Goal: Task Accomplishment & Management: Complete application form

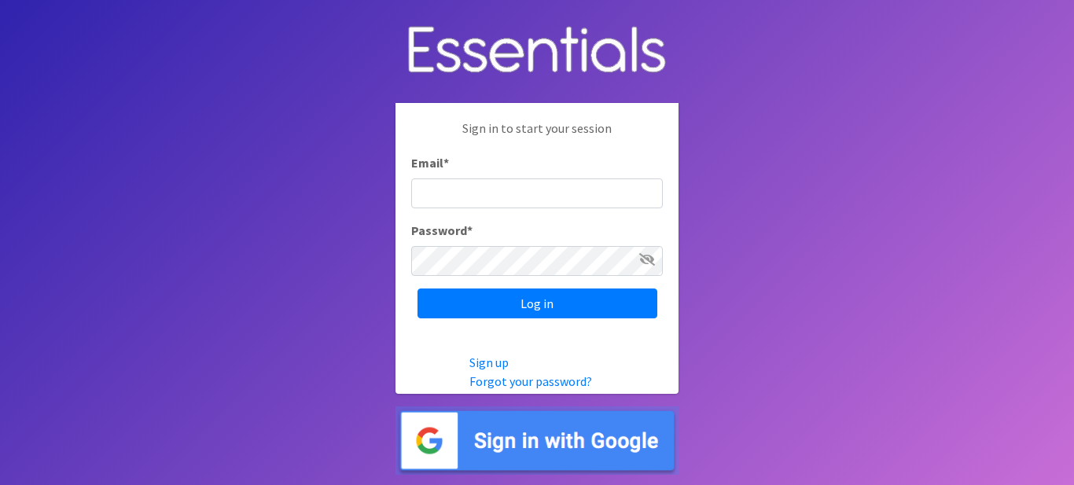
click at [527, 198] on input "Email *" at bounding box center [537, 193] width 252 height 30
type input "[EMAIL_ADDRESS][DOMAIN_NAME]"
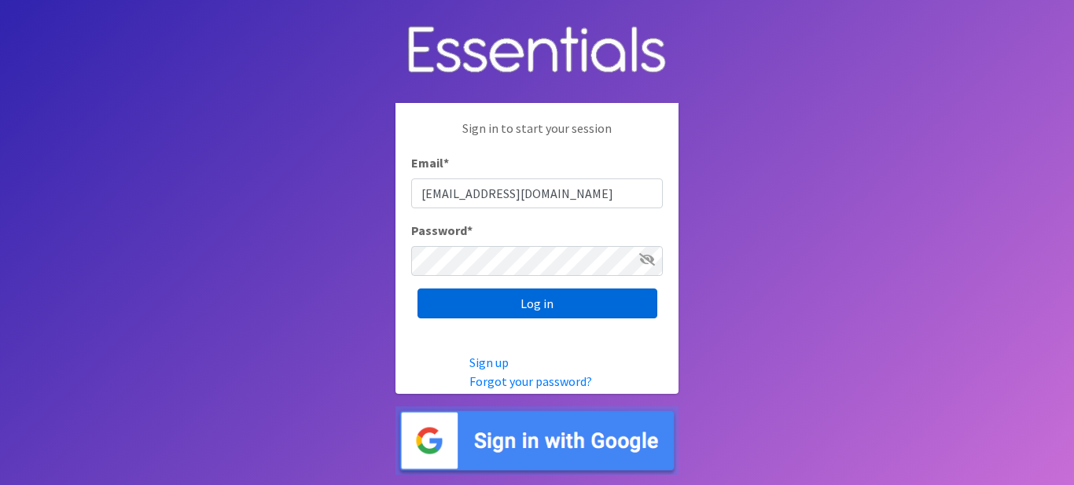
click at [539, 303] on input "Log in" at bounding box center [537, 304] width 240 height 30
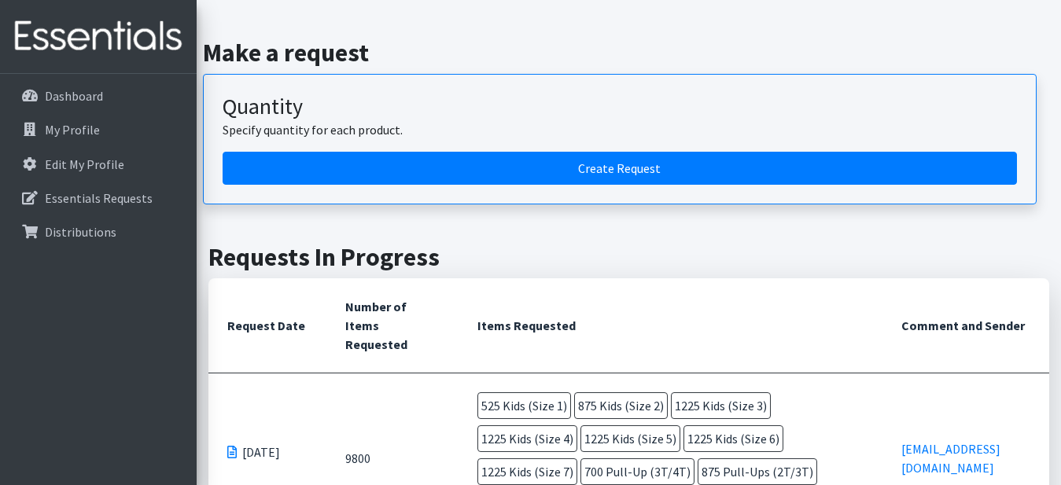
scroll to position [157, 0]
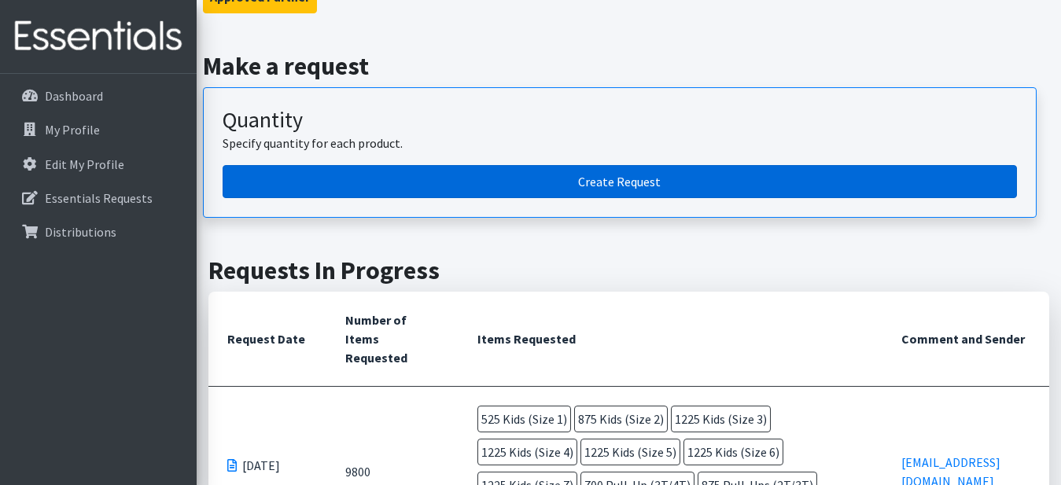
click at [546, 185] on link "Create Request" at bounding box center [619, 181] width 794 height 33
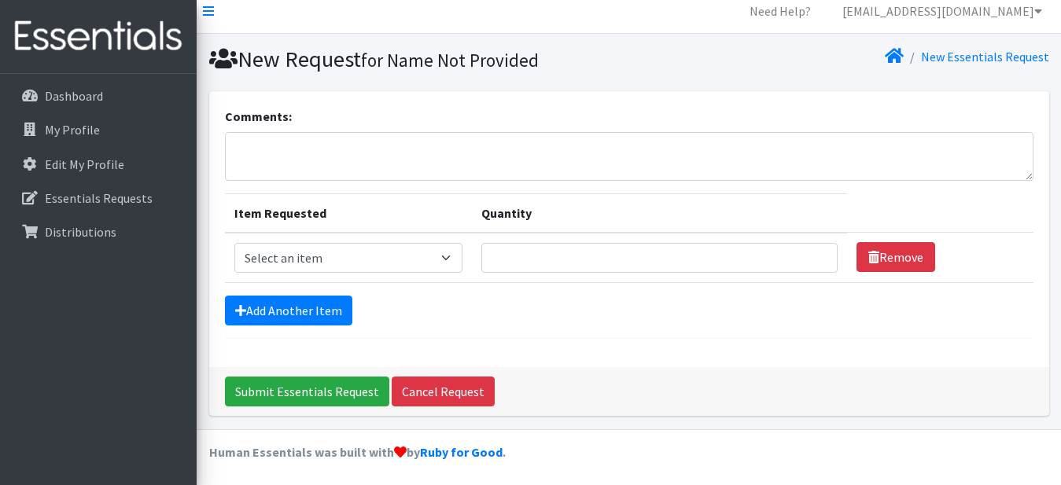
scroll to position [14, 0]
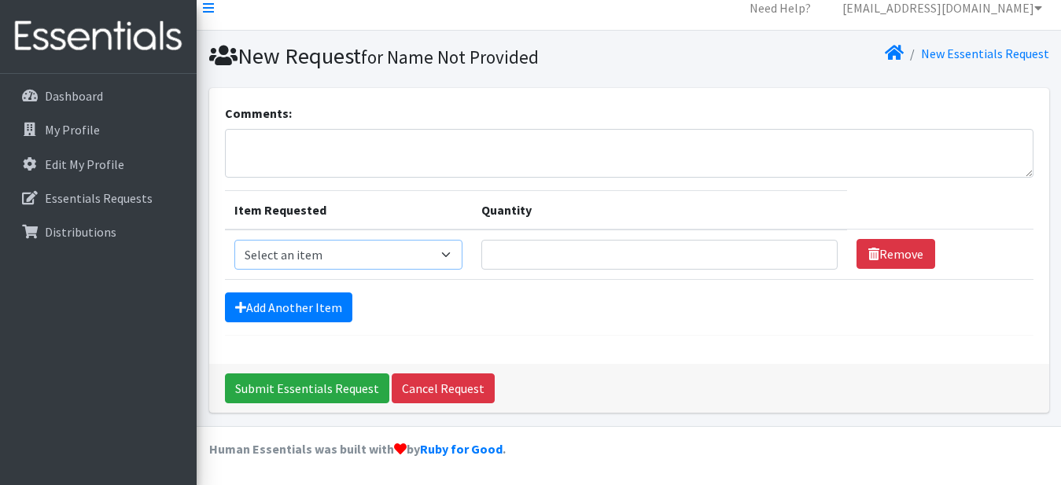
click at [416, 251] on select "Select an item Kids (Newborn) Kids (Preemie) Kids (Size 1) Kids (Size 2) Kids (…" at bounding box center [348, 255] width 228 height 30
select select "752"
click at [234, 240] on select "Select an item Kids (Newborn) Kids (Preemie) Kids (Size 1) Kids (Size 2) Kids (…" at bounding box center [348, 255] width 228 height 30
click at [537, 245] on input "Quantity" at bounding box center [659, 255] width 357 height 30
type input "700"
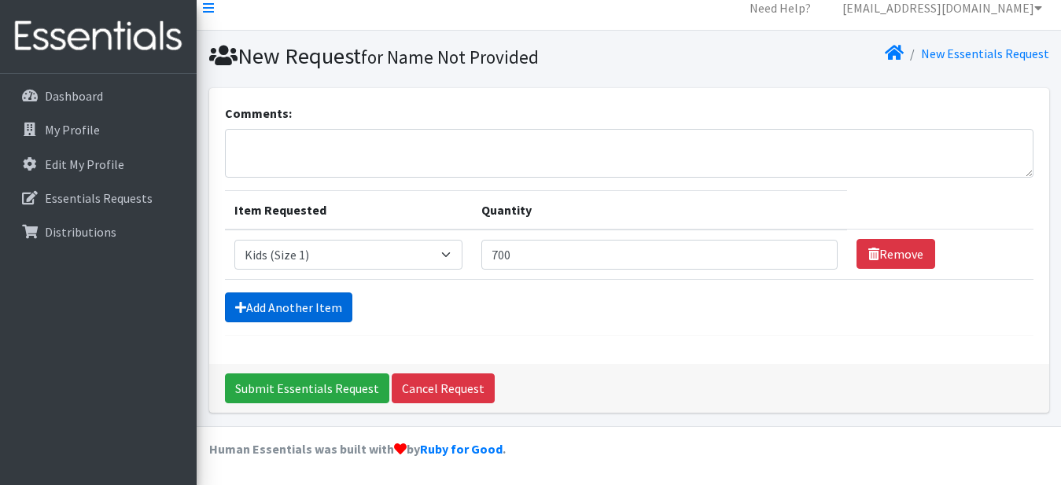
click at [327, 308] on link "Add Another Item" at bounding box center [288, 307] width 127 height 30
click at [328, 310] on link "Add Another Item" at bounding box center [288, 307] width 127 height 30
click at [580, 337] on div "Comments: Item Requested Quantity Item Requested Select an item Kids (Newborn) …" at bounding box center [629, 226] width 840 height 276
click at [278, 304] on link "Add Another Item" at bounding box center [288, 307] width 127 height 30
click at [522, 331] on form "Comments: Item Requested Quantity Item Requested Select an item Kids (Newborn) …" at bounding box center [629, 220] width 808 height 232
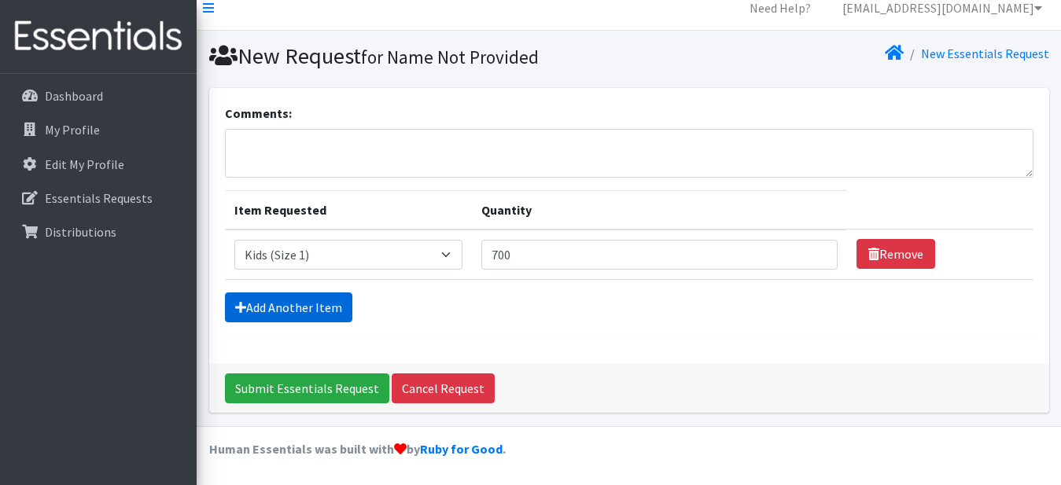
click at [300, 311] on link "Add Another Item" at bounding box center [288, 307] width 127 height 30
click at [301, 307] on link "Add Another Item" at bounding box center [288, 307] width 127 height 30
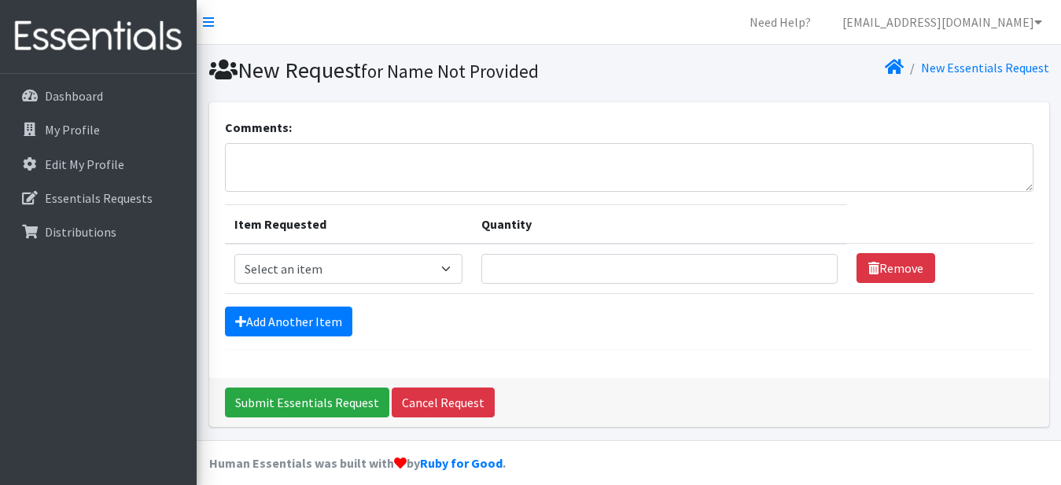
scroll to position [14, 0]
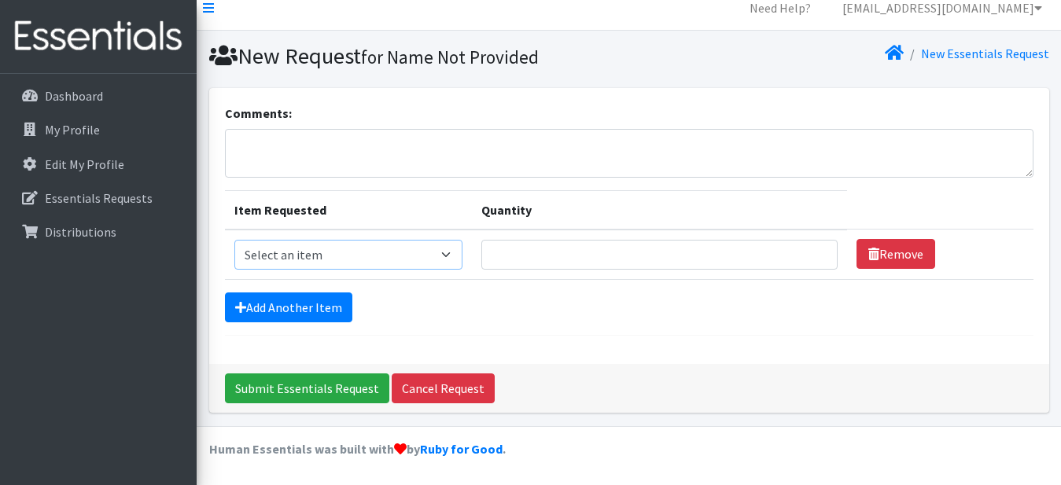
click at [365, 253] on select "Select an item Kids (Newborn) Kids (Preemie) Kids (Size 1) Kids (Size 2) Kids (…" at bounding box center [348, 255] width 228 height 30
select select "752"
click at [234, 240] on select "Select an item Kids (Newborn) Kids (Preemie) Kids (Size 1) Kids (Size 2) Kids (…" at bounding box center [348, 255] width 228 height 30
click at [638, 253] on input "Quantity" at bounding box center [659, 255] width 357 height 30
type input "700"
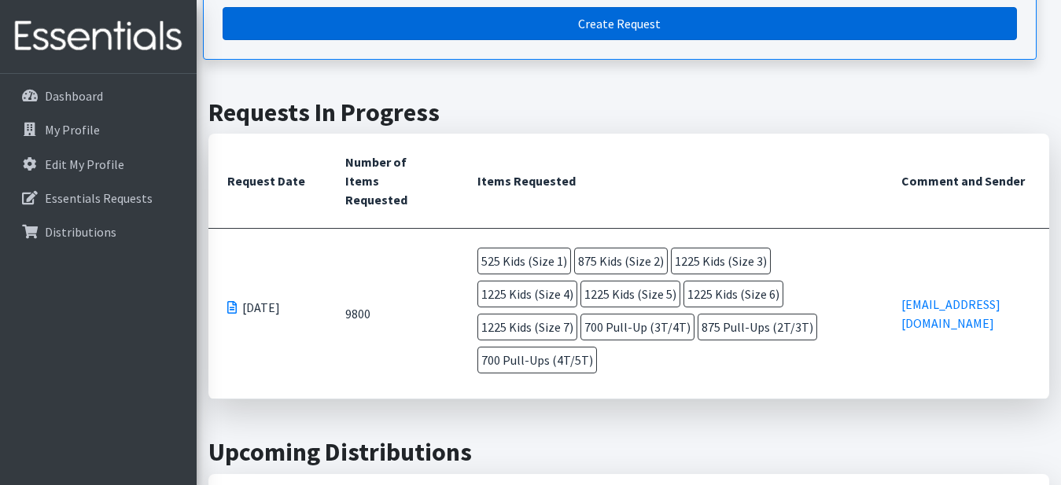
scroll to position [236, 0]
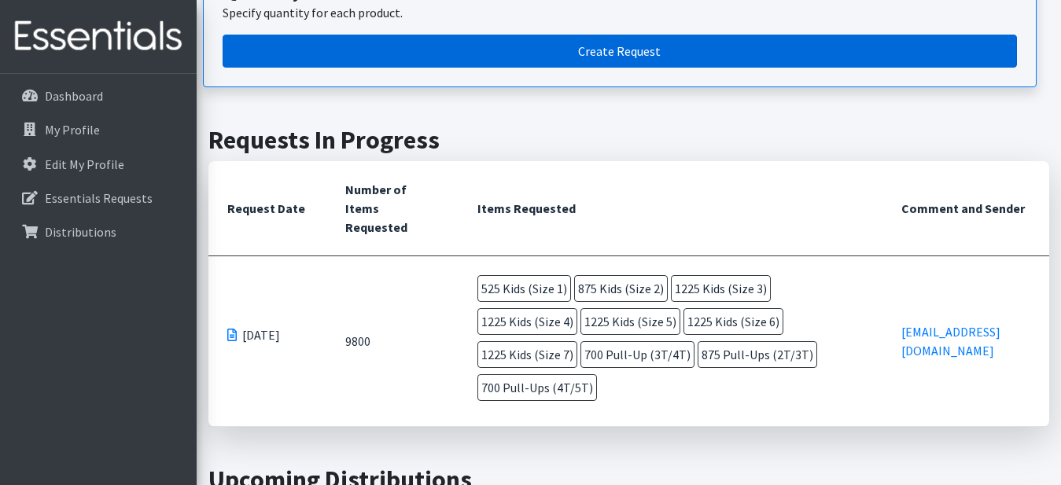
click at [645, 53] on link "Create Request" at bounding box center [619, 51] width 794 height 33
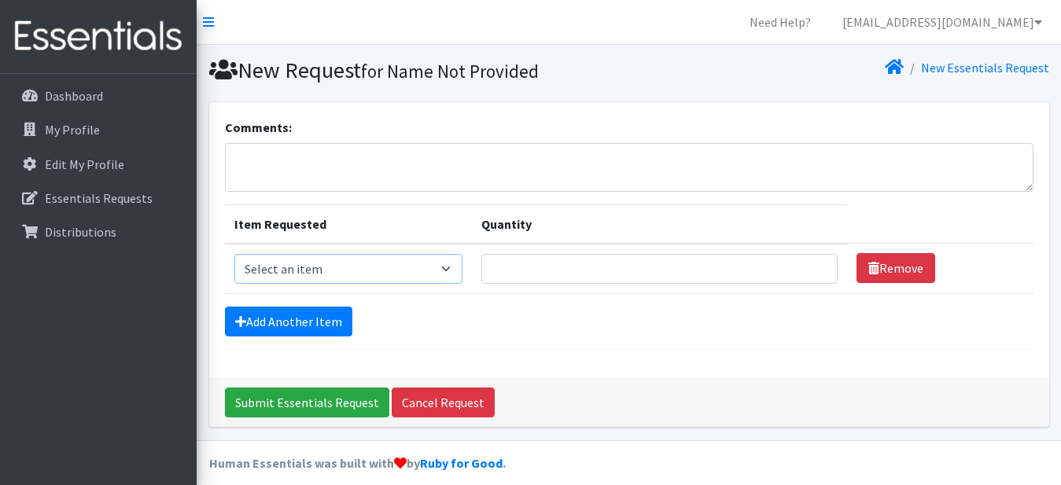
click at [404, 267] on select "Select an item Kids (Newborn) Kids (Preemie) Kids (Size 1) Kids (Size 2) Kids (…" at bounding box center [348, 269] width 228 height 30
select select "753"
click at [234, 254] on select "Select an item Kids (Newborn) Kids (Preemie) Kids (Size 1) Kids (Size 2) Kids (…" at bounding box center [348, 269] width 228 height 30
click at [538, 274] on input "Quantity" at bounding box center [659, 269] width 357 height 30
type input "875"
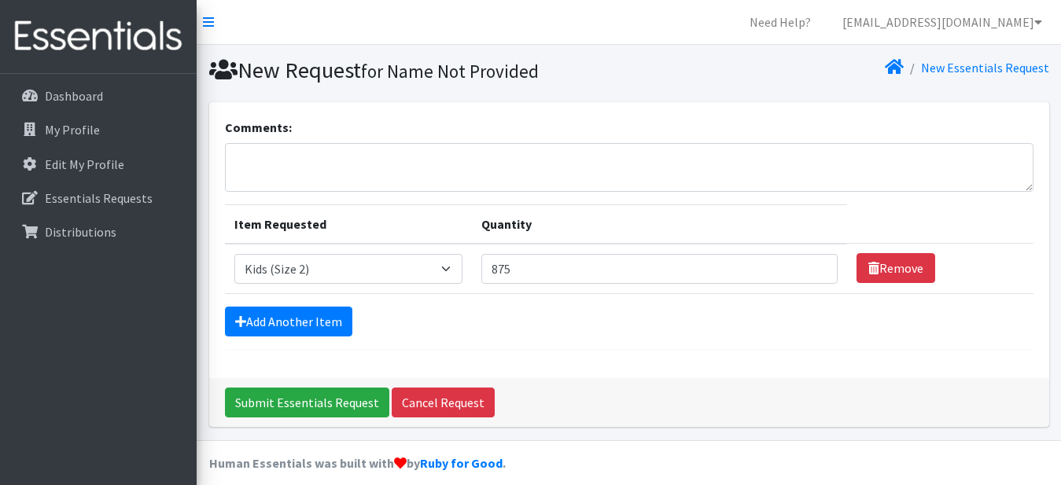
drag, startPoint x: 561, startPoint y: 337, endPoint x: 387, endPoint y: 318, distance: 175.6
click at [555, 336] on form "Comments: Item Requested Quantity Item Requested Select an item Kids (Newborn) …" at bounding box center [629, 234] width 808 height 232
click at [306, 327] on link "Add Another Item" at bounding box center [288, 322] width 127 height 30
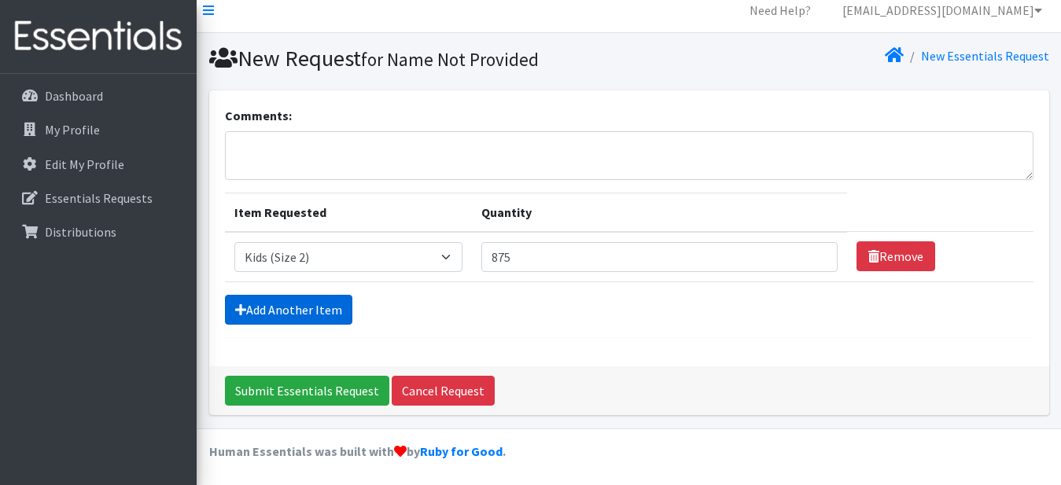
scroll to position [14, 0]
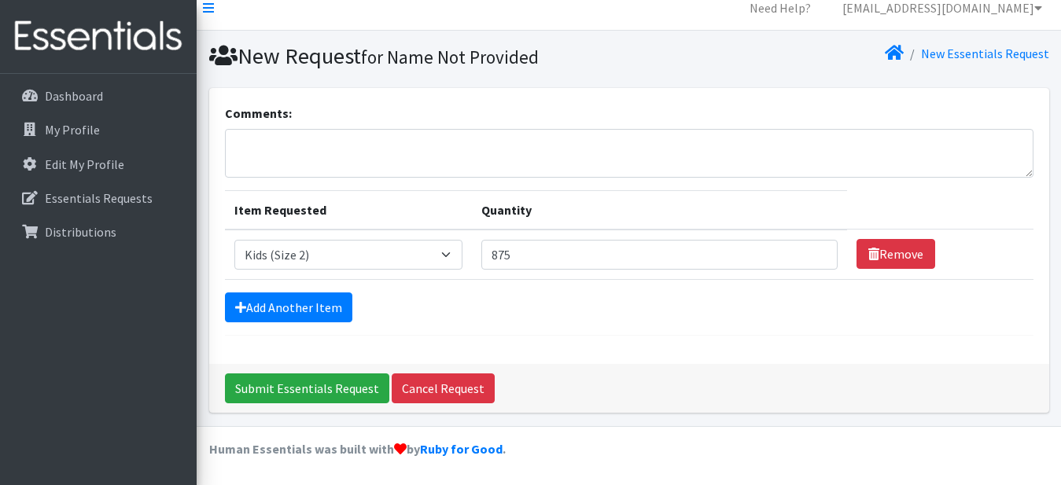
click at [651, 357] on div "Comments: Item Requested Quantity Item Requested Select an item Kids (Newborn) …" at bounding box center [629, 226] width 840 height 276
click at [339, 311] on link "Add Another Item" at bounding box center [288, 307] width 127 height 30
click at [339, 310] on link "Add Another Item" at bounding box center [288, 307] width 127 height 30
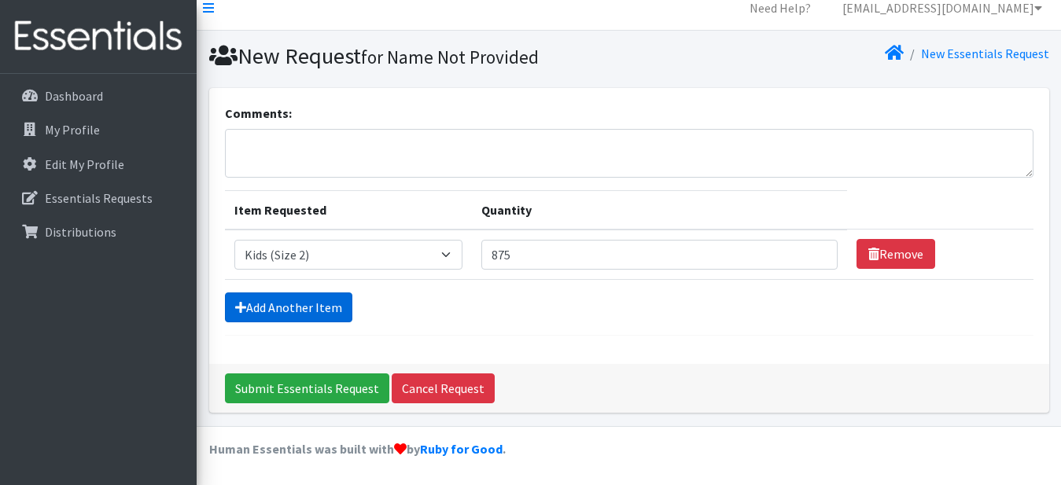
click at [339, 310] on link "Add Another Item" at bounding box center [288, 307] width 127 height 30
click at [339, 309] on link "Add Another Item" at bounding box center [288, 307] width 127 height 30
click at [284, 300] on link "Add Another Item" at bounding box center [288, 307] width 127 height 30
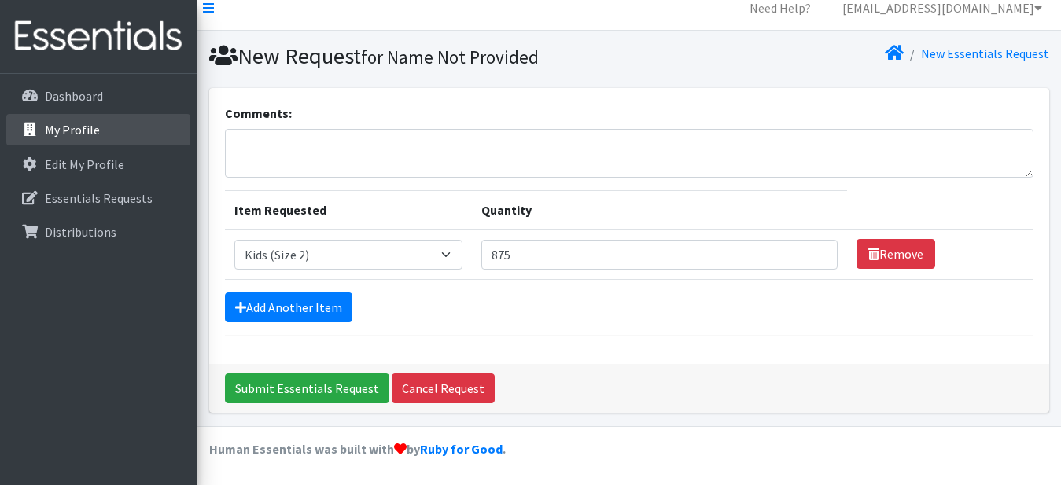
click at [70, 127] on p "My Profile" at bounding box center [72, 130] width 55 height 16
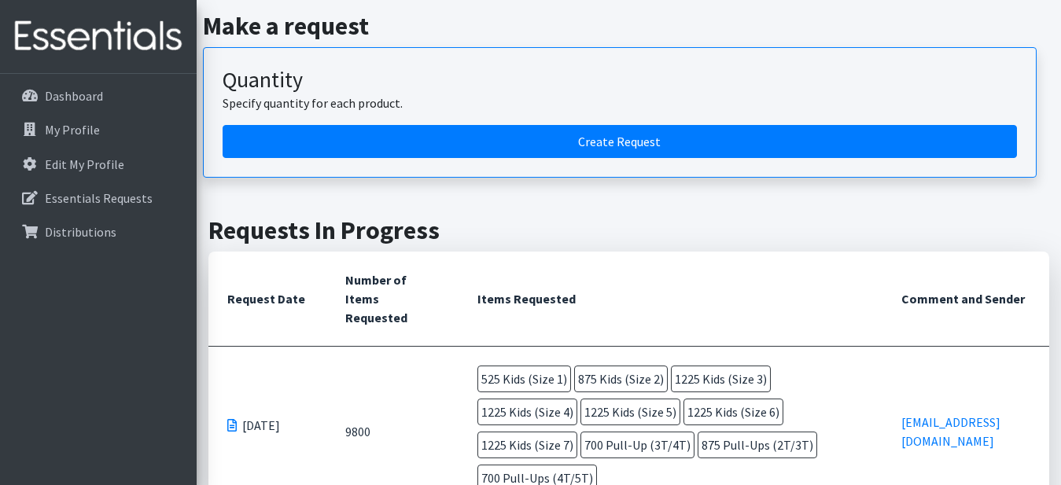
scroll to position [236, 0]
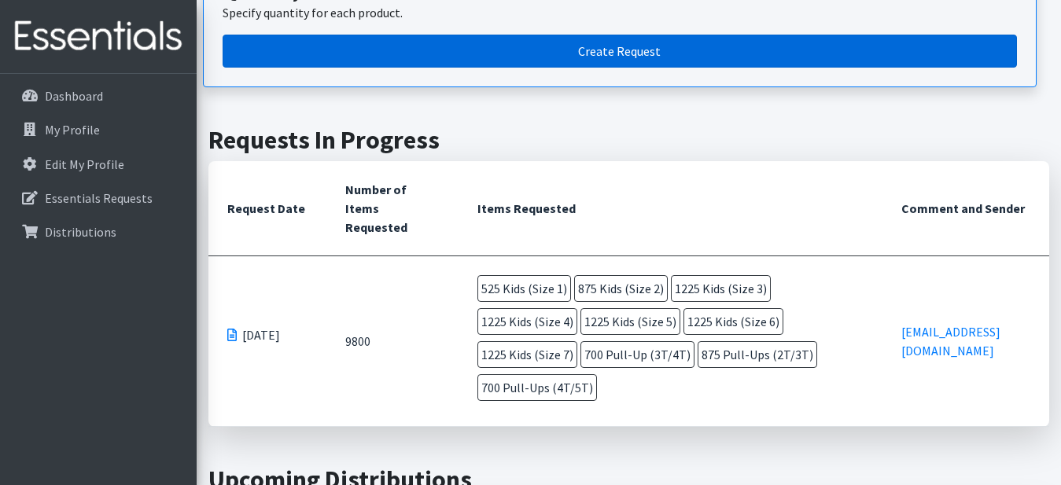
click at [576, 49] on link "Create Request" at bounding box center [619, 51] width 794 height 33
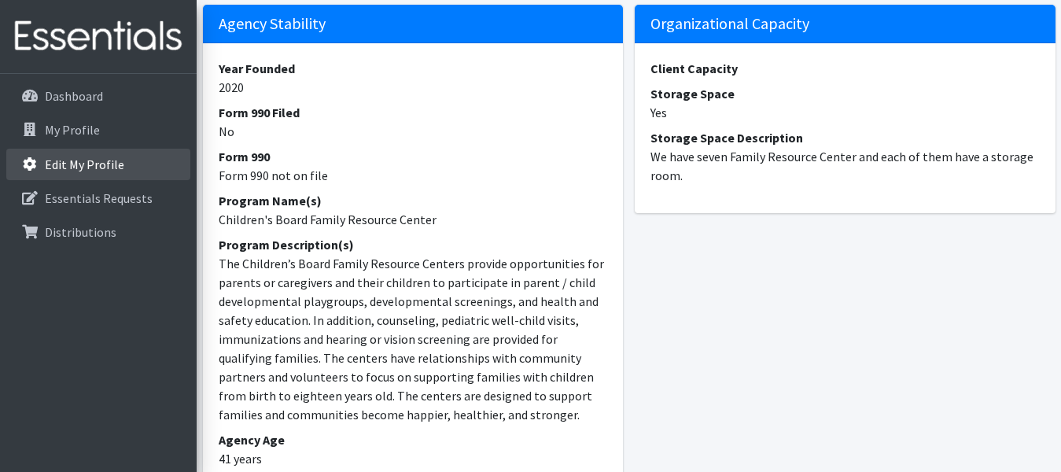
scroll to position [472, 0]
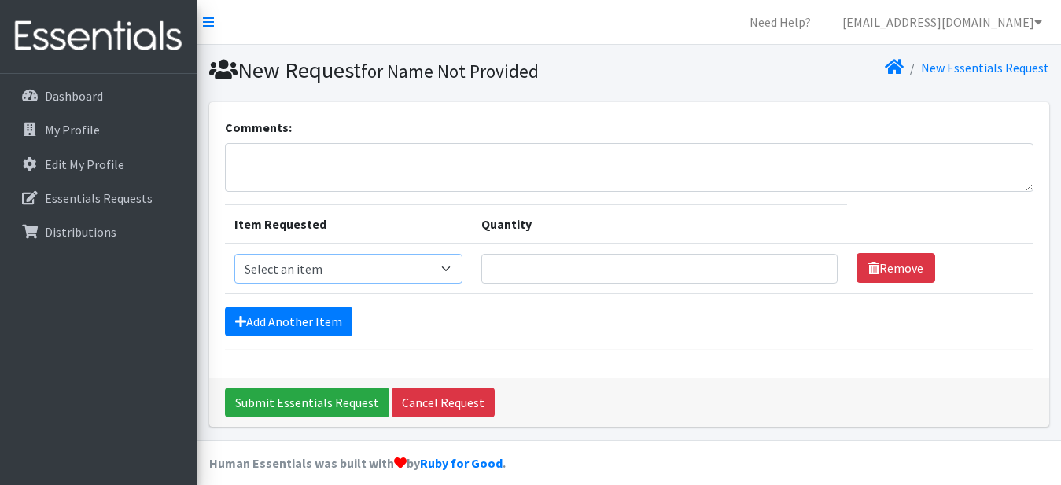
click at [408, 269] on select "Select an item Kids (Newborn) Kids (Preemie) Kids (Size 1) Kids (Size 2) Kids (…" at bounding box center [348, 269] width 228 height 30
select select "753"
click at [234, 254] on select "Select an item Kids (Newborn) Kids (Preemie) Kids (Size 1) Kids (Size 2) Kids (…" at bounding box center [348, 269] width 228 height 30
click at [659, 263] on input "Quantity" at bounding box center [659, 269] width 357 height 30
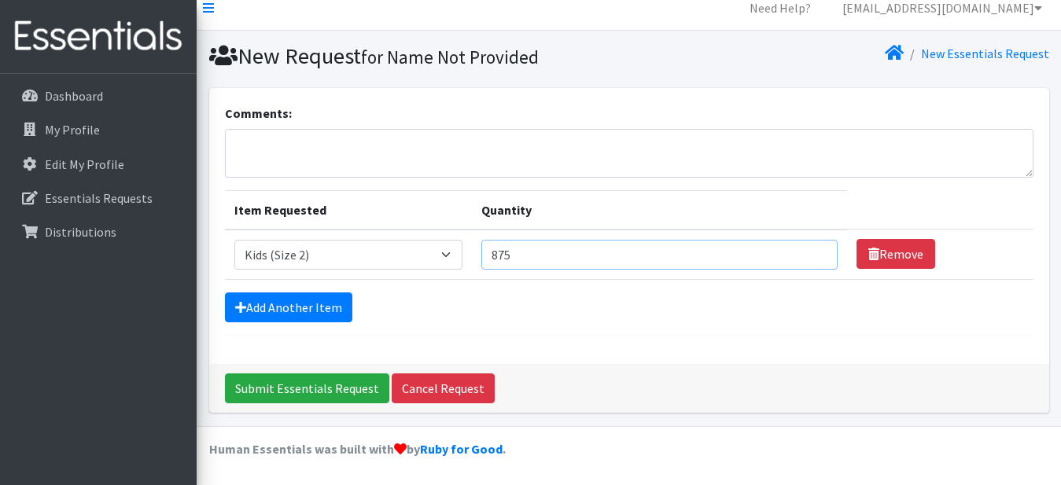
type input "875"
click at [622, 325] on form "Comments: Item Requested Quantity Item Requested Select an item Kids (Newborn) …" at bounding box center [629, 220] width 808 height 232
click at [293, 300] on link "Add Another Item" at bounding box center [288, 307] width 127 height 30
click at [295, 303] on link "Add Another Item" at bounding box center [288, 307] width 127 height 30
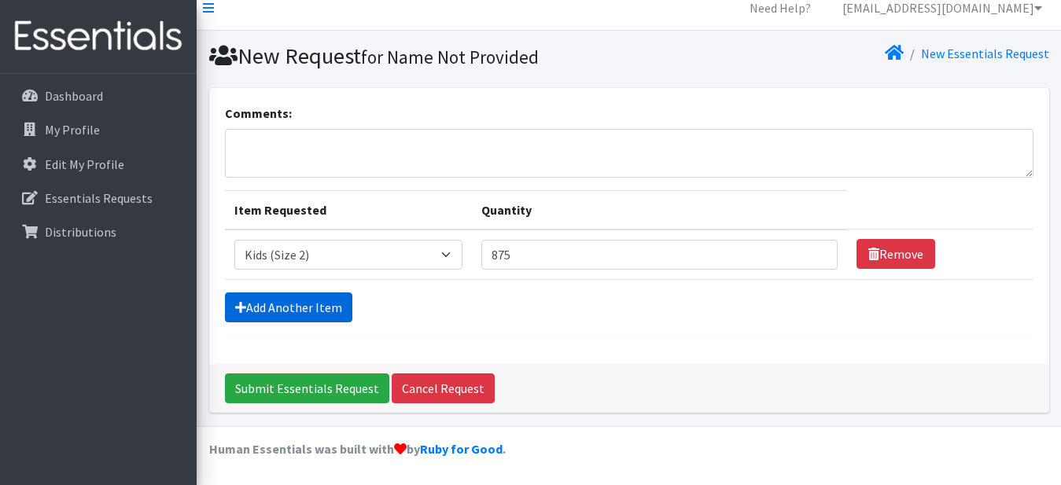
click at [295, 303] on link "Add Another Item" at bounding box center [288, 307] width 127 height 30
